Goal: Information Seeking & Learning: Find specific page/section

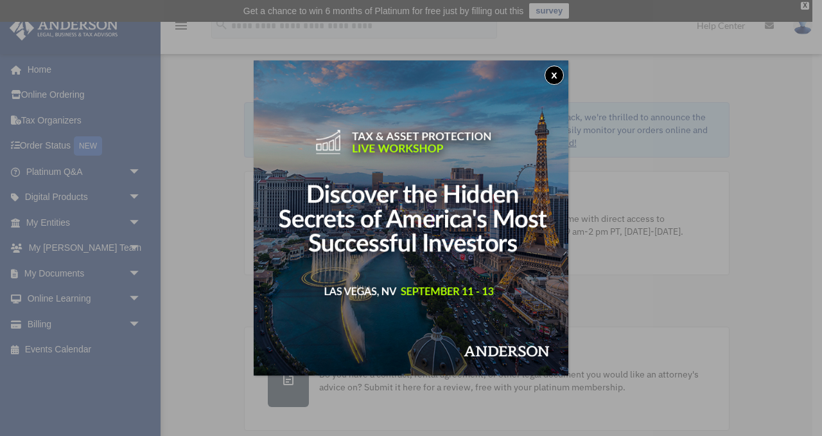
click at [549, 73] on button "x" at bounding box center [554, 75] width 19 height 19
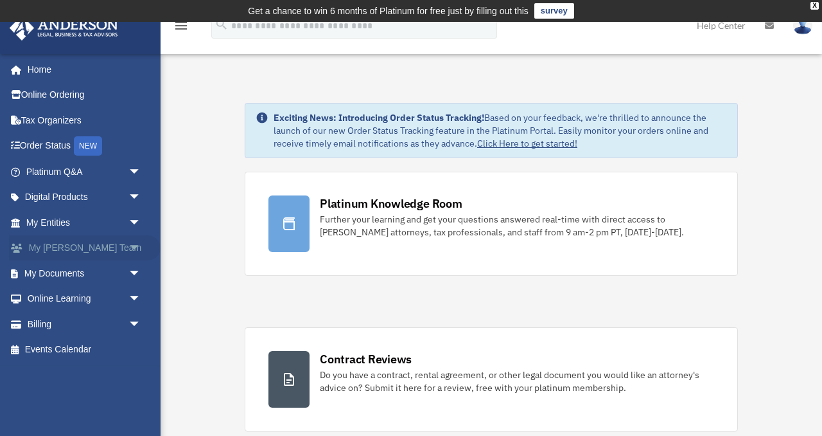
click at [87, 249] on link "My Anderson Team arrow_drop_down" at bounding box center [85, 248] width 152 height 26
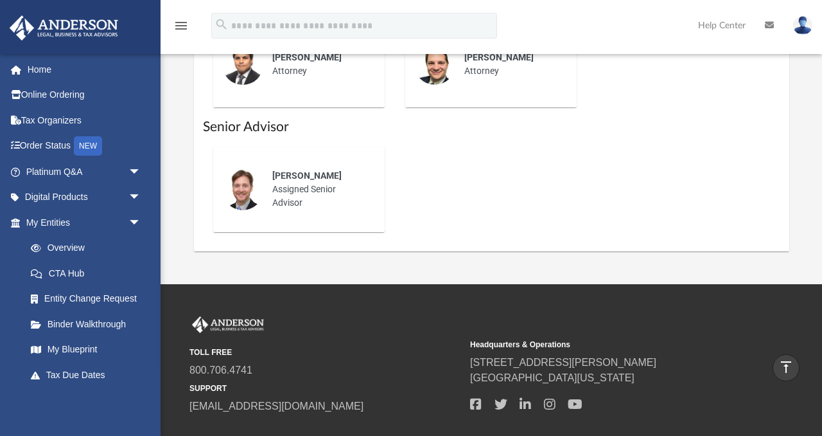
scroll to position [778, 0]
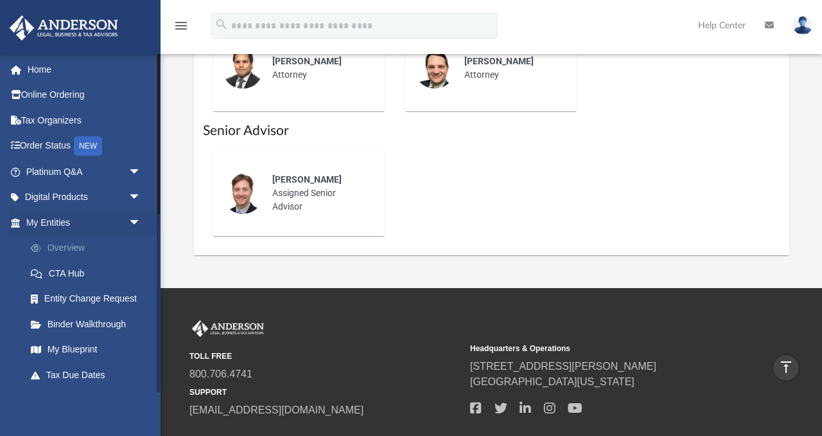
click at [82, 253] on link "Overview" at bounding box center [89, 248] width 143 height 26
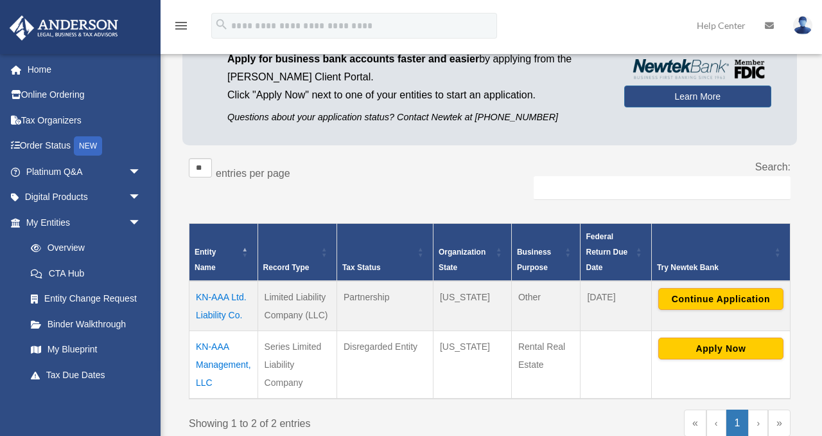
scroll to position [254, 0]
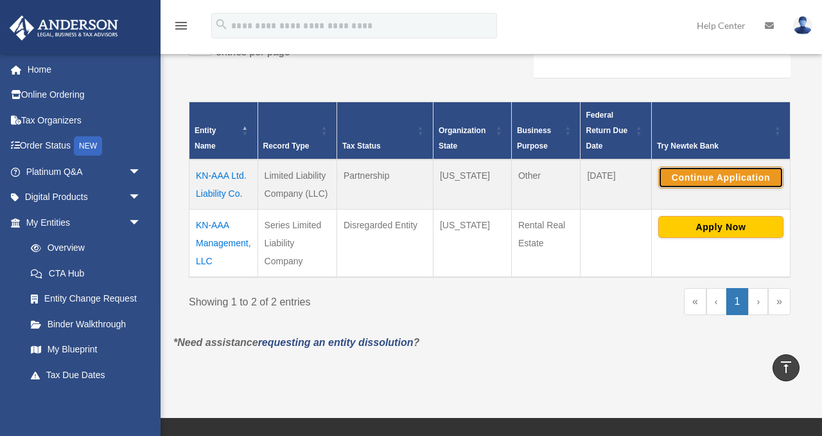
click at [703, 179] on button "Continue Application" at bounding box center [721, 177] width 125 height 22
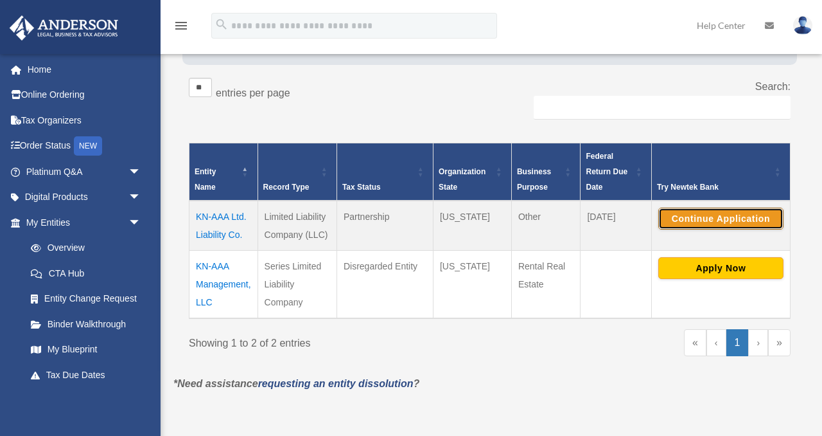
scroll to position [274, 0]
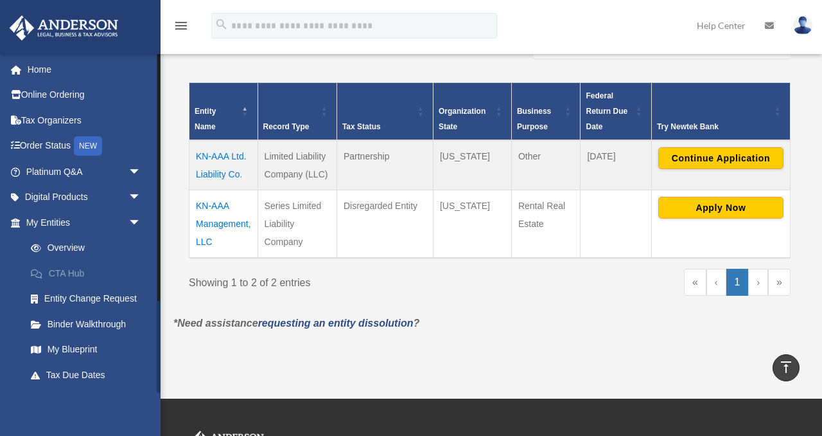
click at [63, 270] on link "CTA Hub" at bounding box center [89, 273] width 143 height 26
click at [64, 270] on link "CTA Hub" at bounding box center [89, 273] width 143 height 26
click at [73, 294] on link "Entity Change Request" at bounding box center [89, 299] width 143 height 26
click at [73, 300] on link "Entity Change Request" at bounding box center [89, 299] width 143 height 26
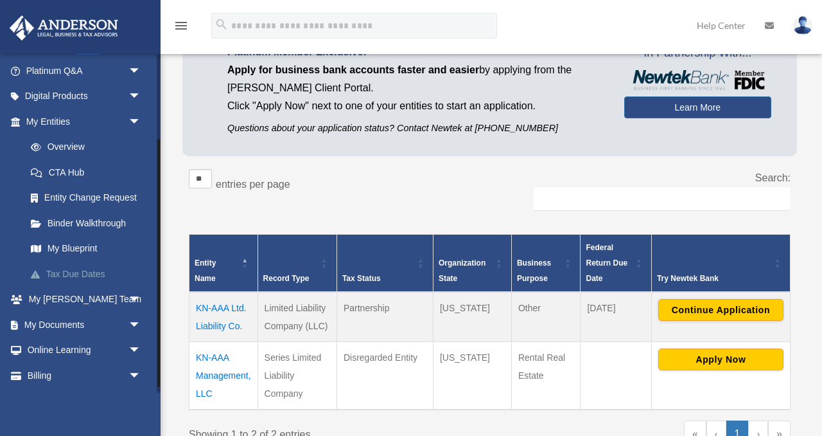
scroll to position [123, 0]
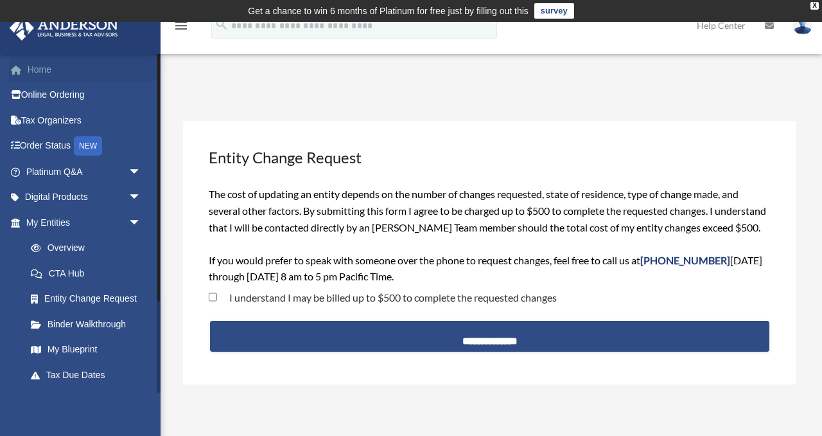
click at [47, 72] on link "Home" at bounding box center [85, 70] width 152 height 26
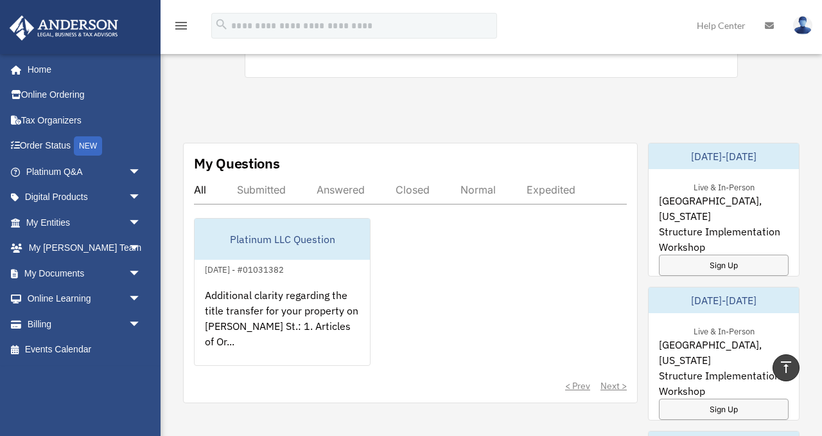
scroll to position [668, 0]
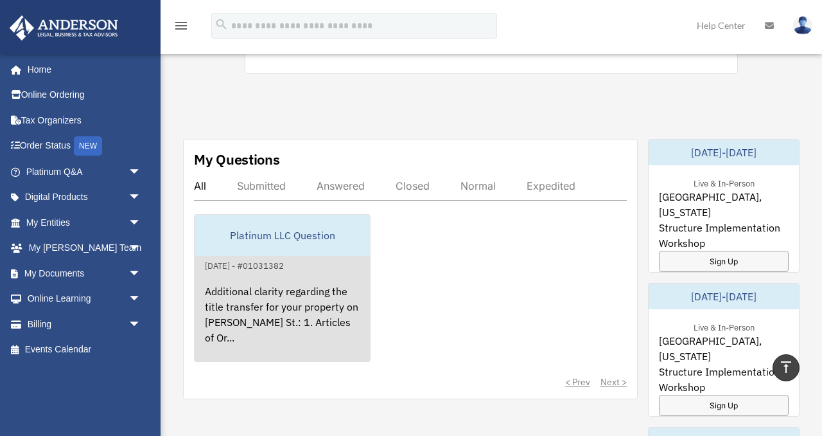
click at [332, 264] on link "Platinum LLC Question [DATE] - #01031382 Additional clarity regarding the title…" at bounding box center [282, 288] width 177 height 148
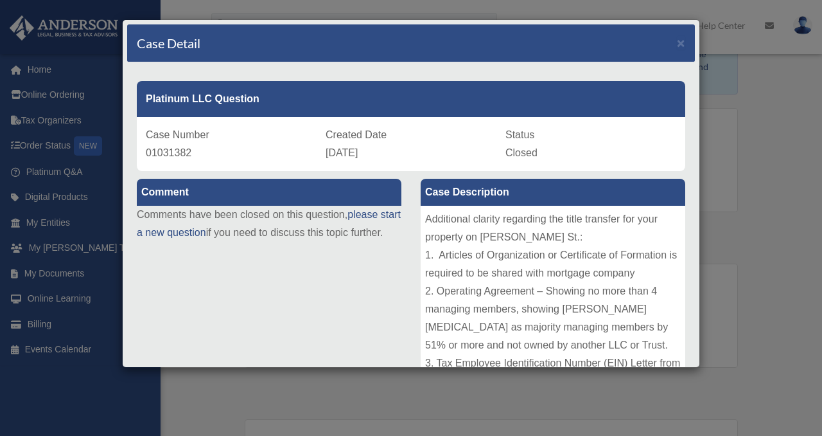
scroll to position [0, 0]
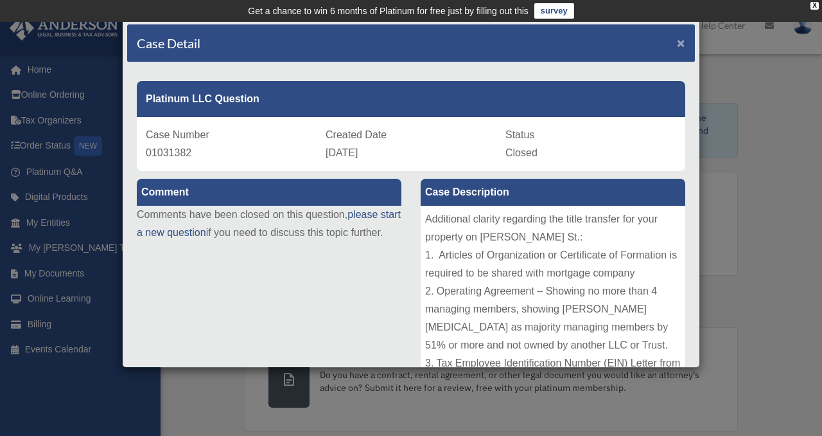
click at [684, 42] on span "×" at bounding box center [681, 42] width 8 height 15
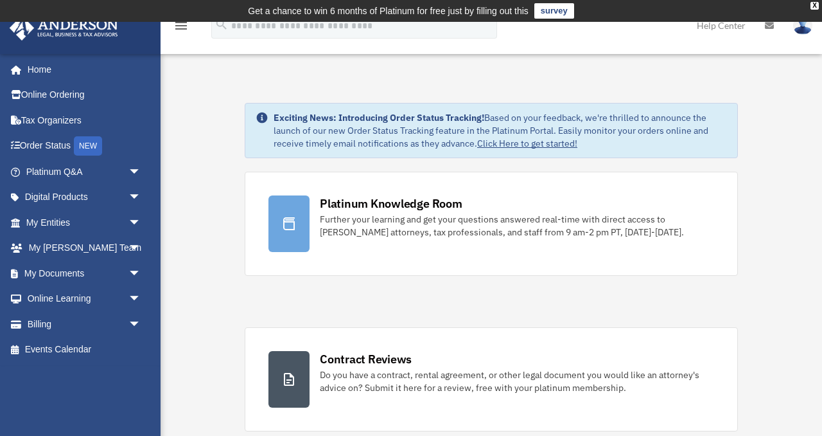
scroll to position [738, 0]
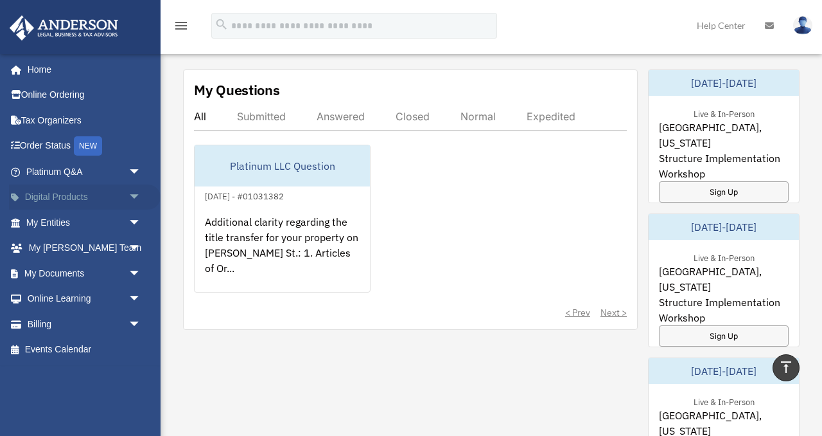
click at [134, 195] on span "arrow_drop_down" at bounding box center [142, 197] width 26 height 26
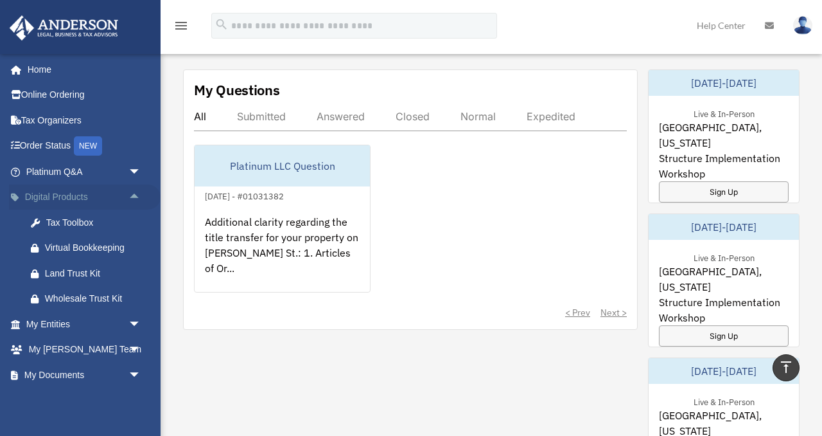
scroll to position [3, 0]
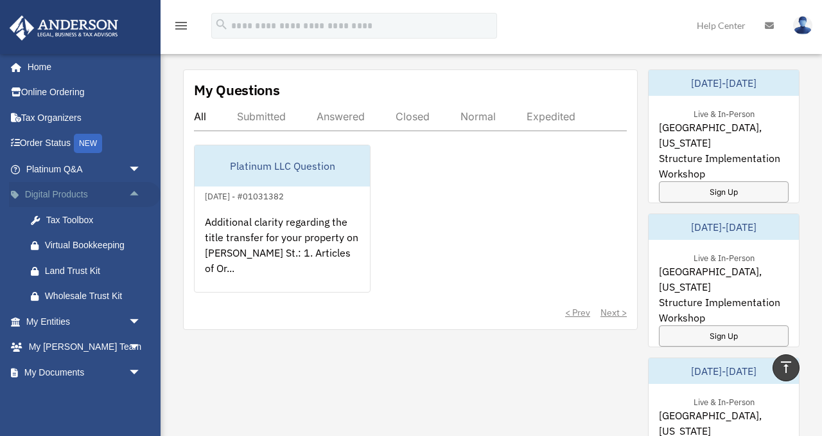
click at [130, 199] on span "arrow_drop_up" at bounding box center [142, 195] width 26 height 26
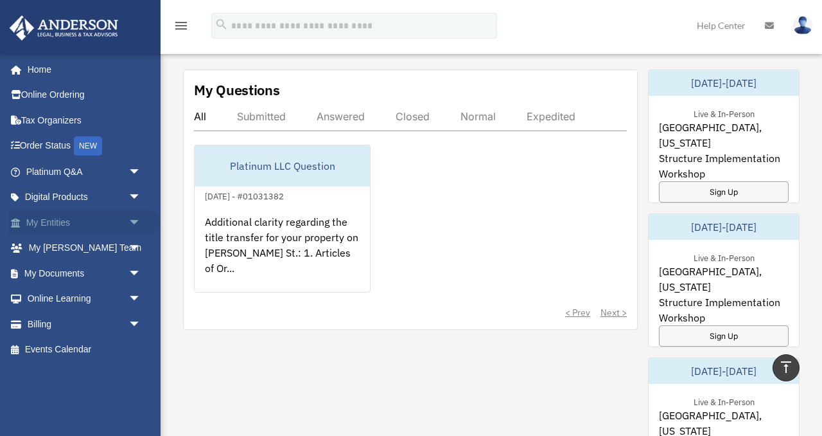
click at [134, 221] on span "arrow_drop_down" at bounding box center [142, 222] width 26 height 26
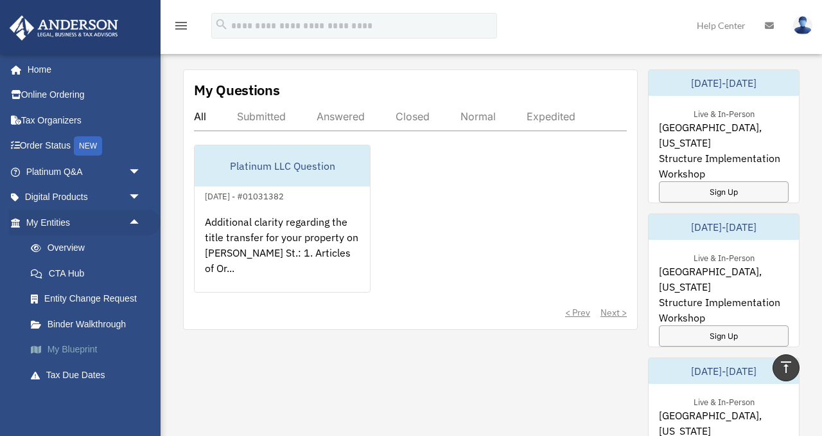
click at [98, 346] on link "My Blueprint" at bounding box center [89, 350] width 143 height 26
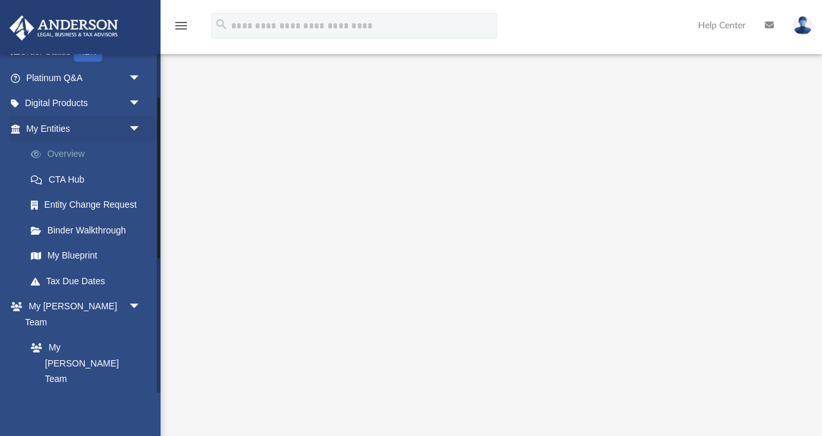
scroll to position [110, 0]
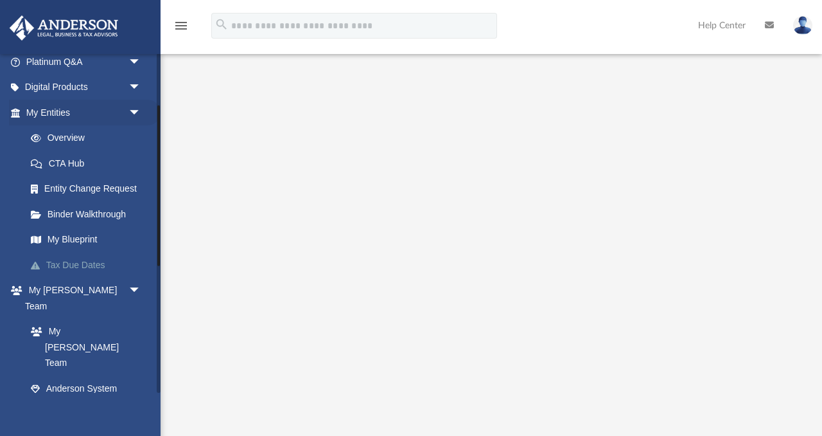
click at [98, 266] on link "Tax Due Dates" at bounding box center [89, 265] width 143 height 26
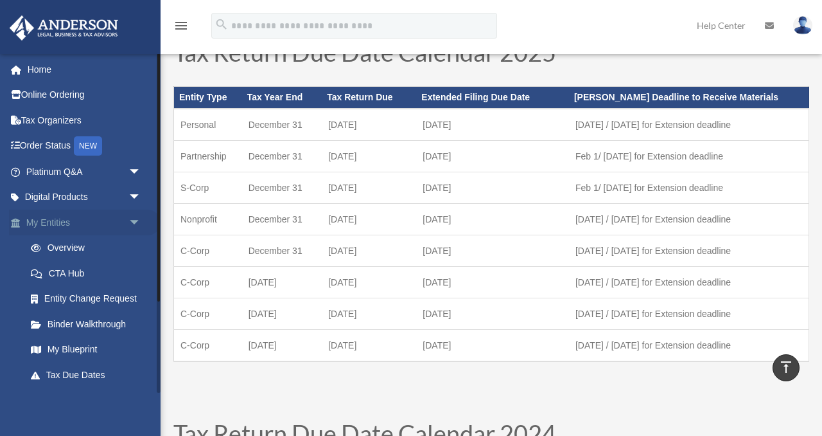
scroll to position [59, 0]
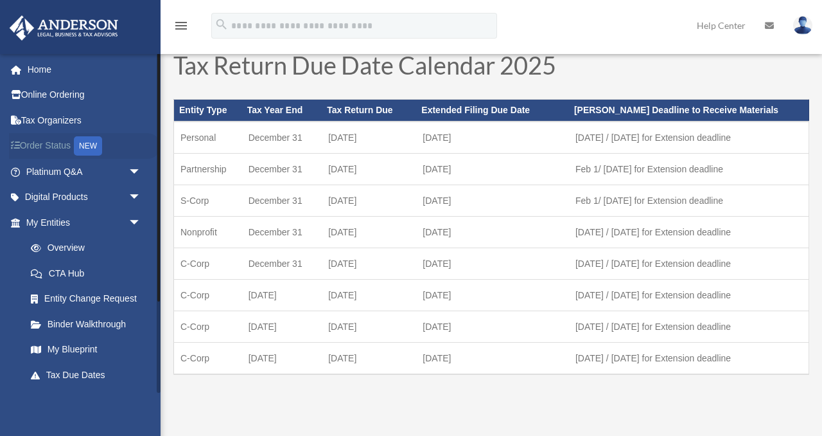
click at [102, 145] on div "NEW" at bounding box center [88, 145] width 28 height 19
click at [79, 145] on div "NEW" at bounding box center [88, 145] width 28 height 19
